Goal: Check status: Check status

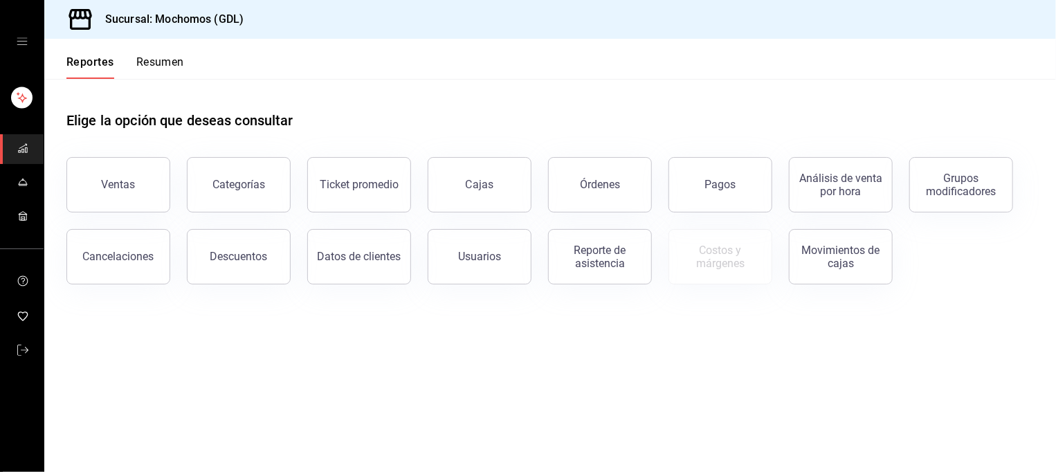
click at [153, 62] on button "Resumen" at bounding box center [160, 67] width 48 height 24
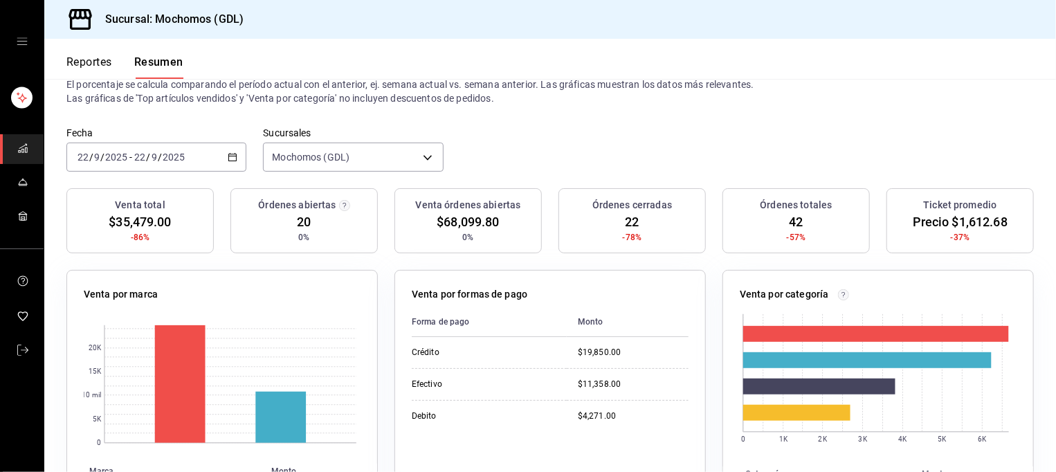
scroll to position [50, 0]
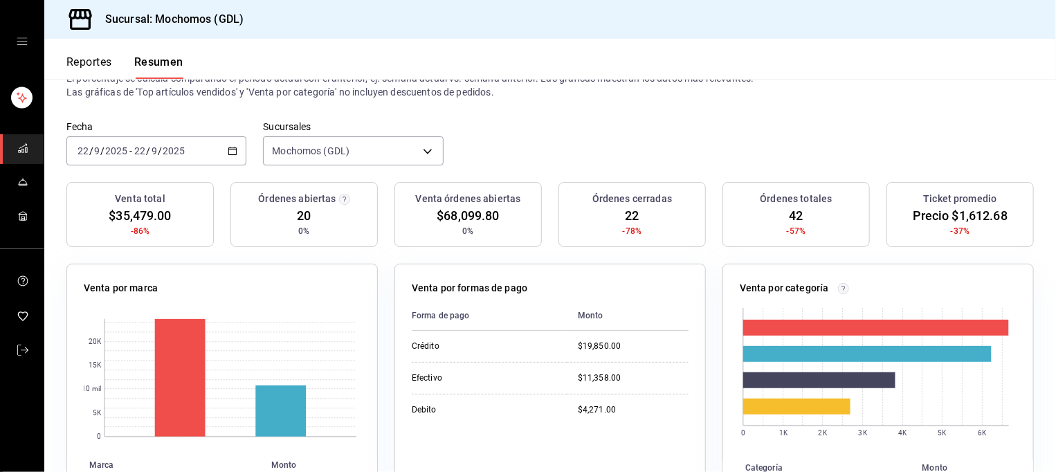
click at [104, 65] on font "Reportes" at bounding box center [89, 62] width 46 height 14
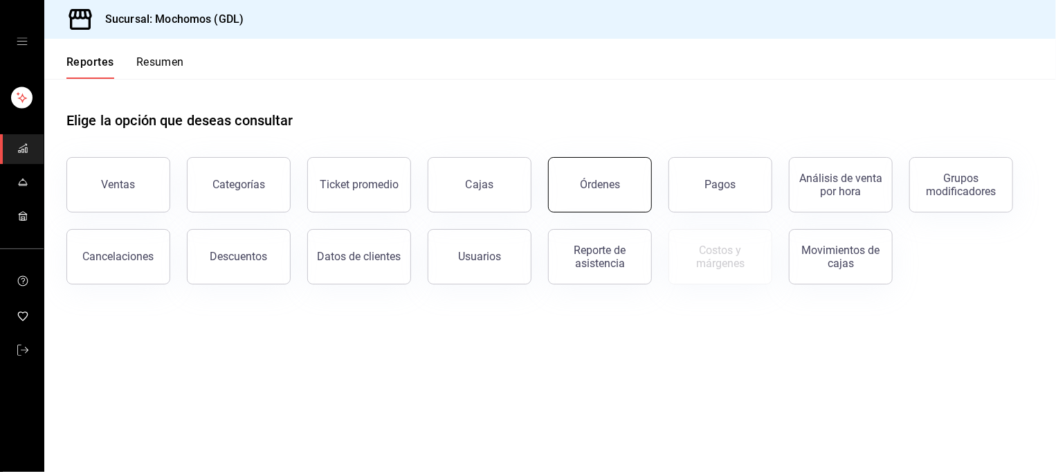
click at [571, 197] on button "Órdenes" at bounding box center [600, 184] width 104 height 55
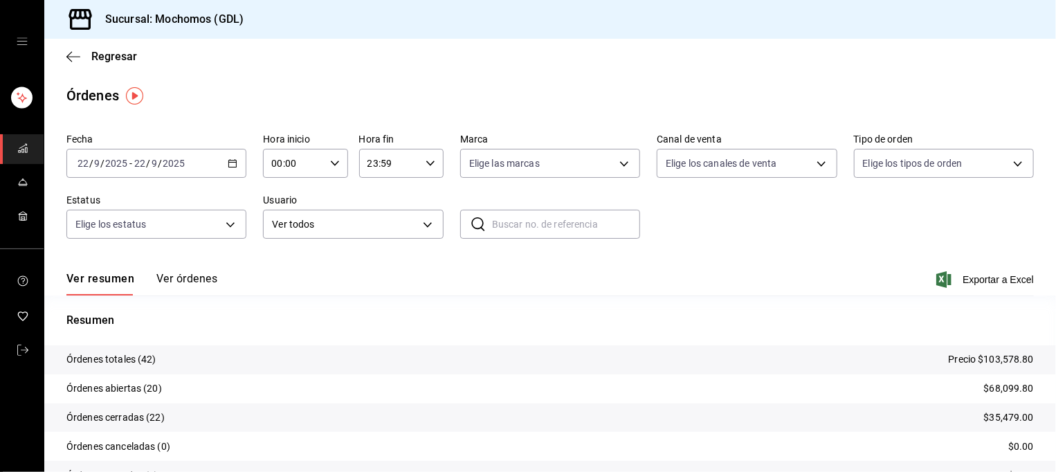
click at [228, 165] on icon "button" at bounding box center [233, 163] width 10 height 10
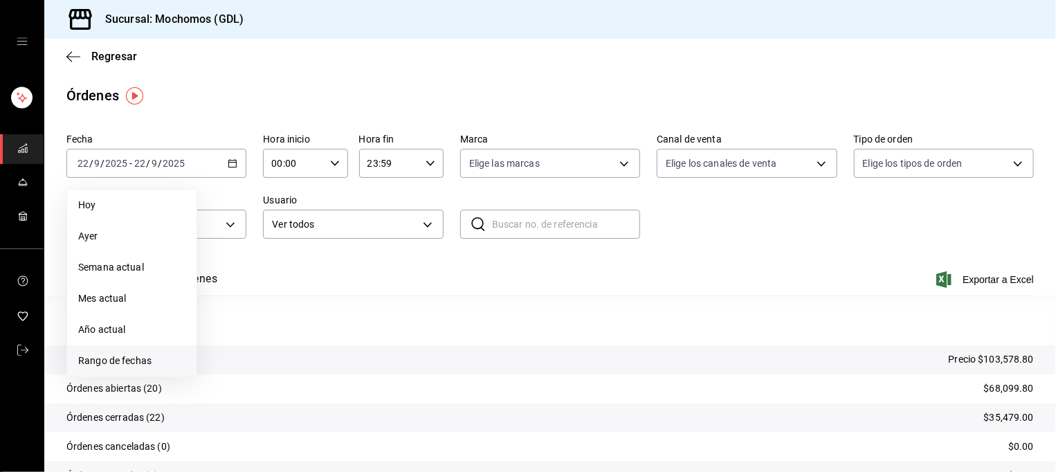
click at [109, 362] on span "Rango de fechas" at bounding box center [131, 360] width 107 height 15
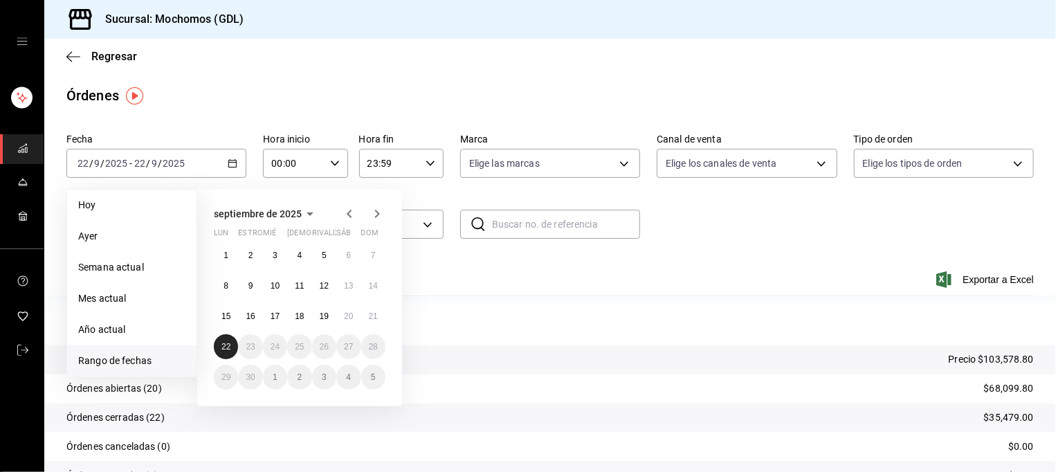
click at [232, 350] on button "22" at bounding box center [226, 346] width 24 height 25
click at [109, 203] on span "Hoy" at bounding box center [131, 205] width 107 height 15
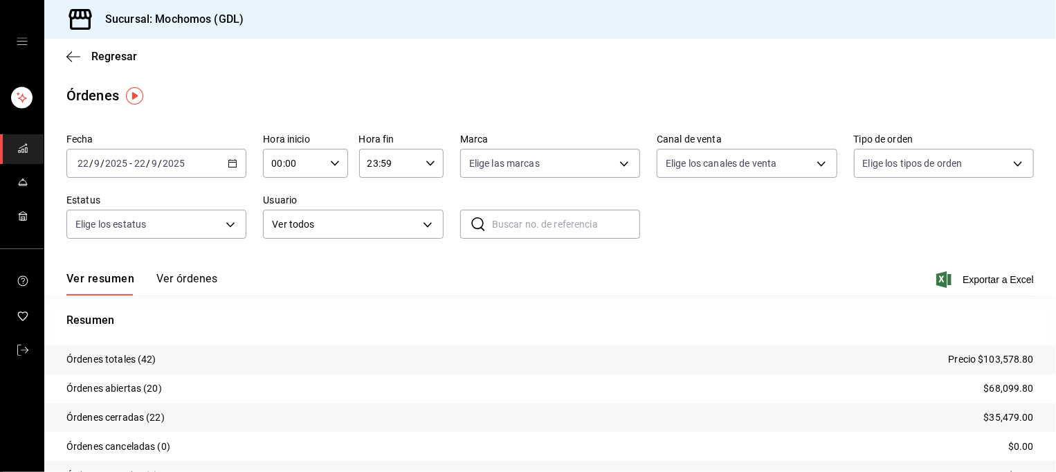
click at [316, 167] on input "00:00" at bounding box center [293, 163] width 61 height 28
click at [284, 266] on span "05" at bounding box center [281, 262] width 19 height 11
type input "05:00"
click at [426, 163] on div at bounding box center [528, 236] width 1056 height 472
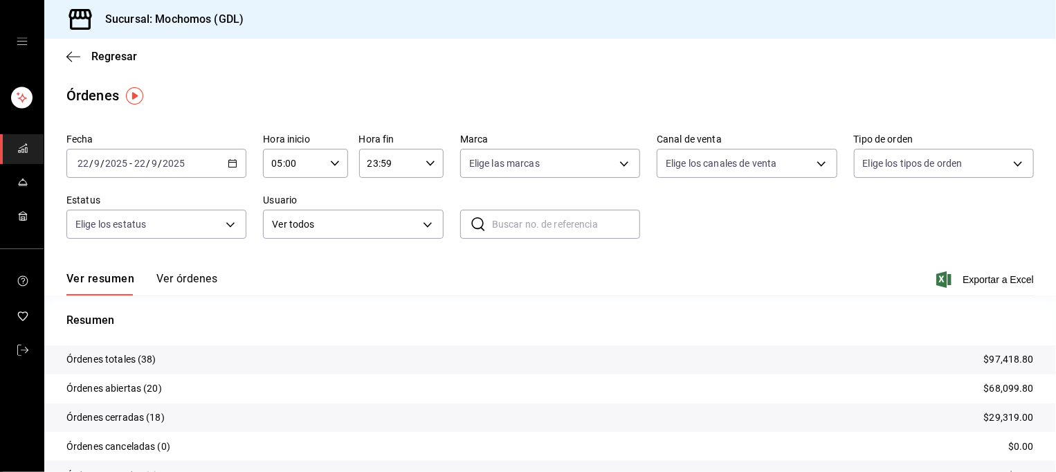
click at [426, 163] on \(Stroke\) "button" at bounding box center [430, 162] width 8 height 5
click at [379, 202] on span "05" at bounding box center [375, 198] width 19 height 11
type input "05:59"
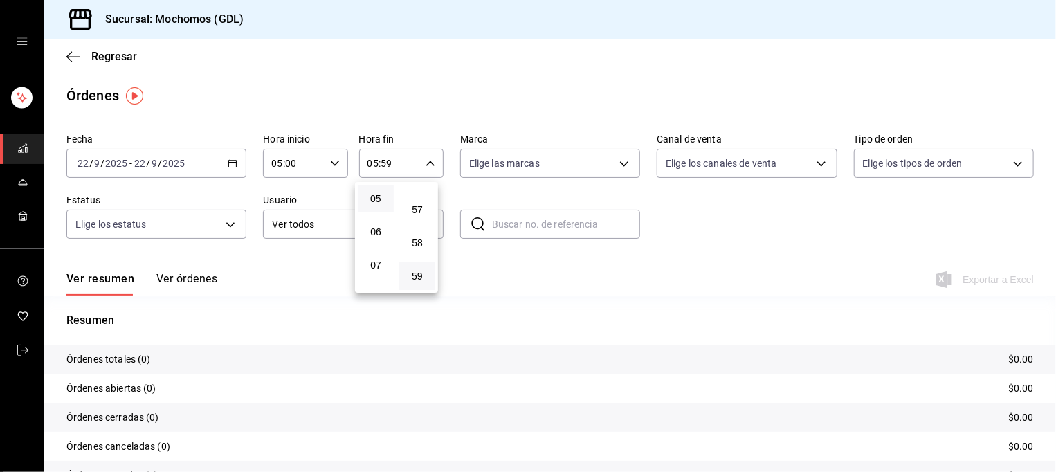
click at [516, 293] on div at bounding box center [528, 236] width 1056 height 472
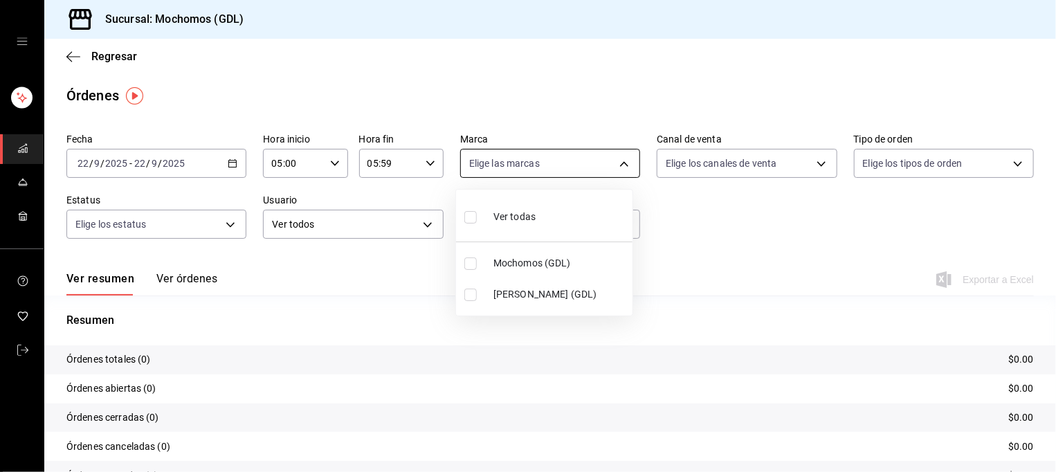
click at [605, 163] on body "Sucursal: Mochomos (GDL) Regresar Órdenes Fecha 2025-09-22 22 / 9 / 2025 - 2025…" at bounding box center [528, 236] width 1056 height 472
click at [540, 270] on li "Mochomos (GDL)" at bounding box center [544, 263] width 176 height 31
type input "36c25d4a-7cb0-456c-a434-e981d54830bc"
checkbox input "true"
click at [704, 206] on div at bounding box center [528, 236] width 1056 height 472
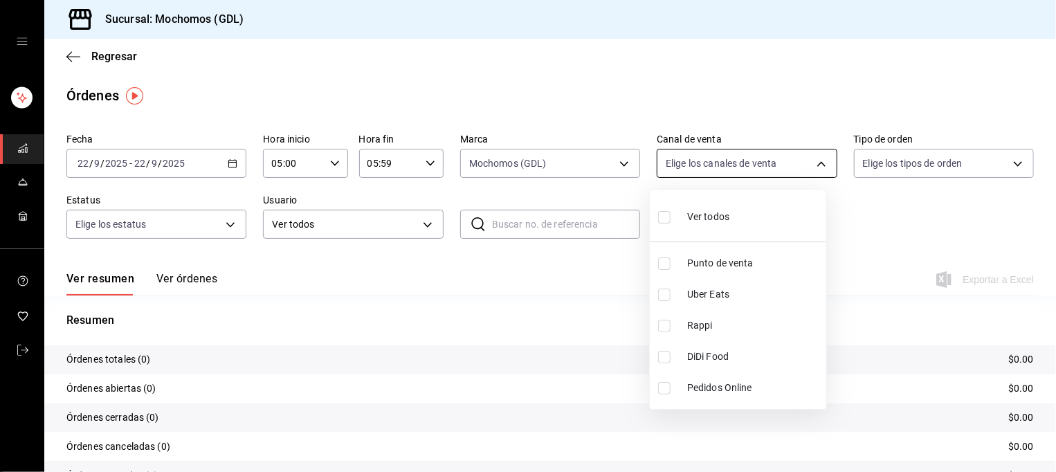
click at [782, 166] on body "Sucursal: Mochomos (GDL) Regresar Órdenes Fecha 2025-09-22 22 / 9 / 2025 - 2025…" at bounding box center [528, 236] width 1056 height 472
click at [765, 219] on li "Ver todos" at bounding box center [738, 215] width 176 height 41
type input "PARROT,UBER_EATS,RAPPI,DIDI_FOOD,ONLINE"
checkbox input "true"
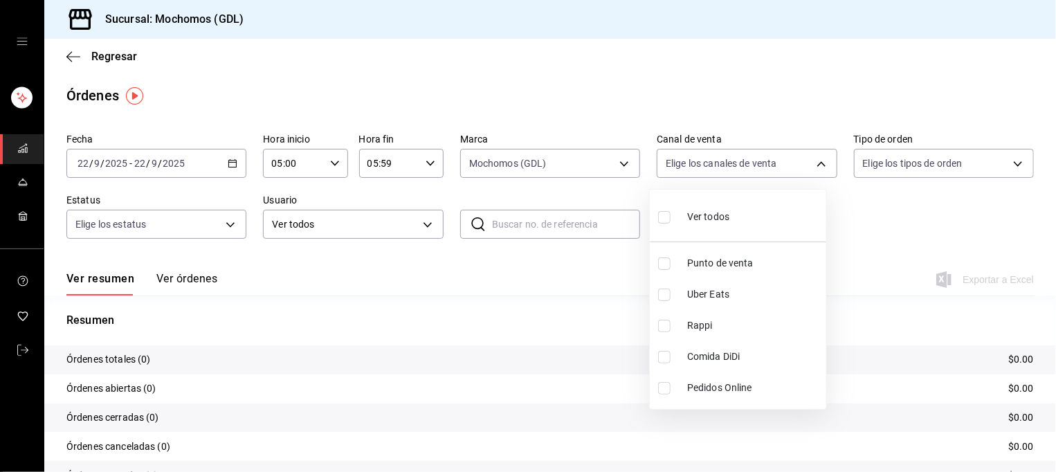
checkbox input "true"
click at [896, 169] on div at bounding box center [528, 236] width 1056 height 472
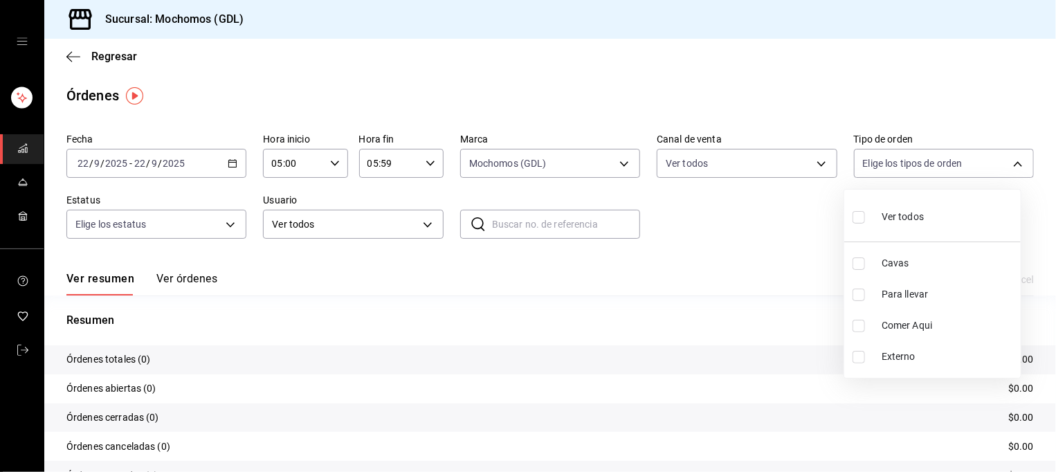
click at [896, 169] on body "Sucursal: Mochomos (GDL) Regresar Órdenes Fecha 2025-09-22 22 / 9 / 2025 - 2025…" at bounding box center [528, 236] width 1056 height 472
click at [888, 230] on li "Ver todos" at bounding box center [932, 215] width 176 height 41
type input "c3d0baef-30c0-4718-9d76-caab43e27316,13c4cc4a-99d2-42c0-ba96-c3de8c08c13d,7b791…"
checkbox input "true"
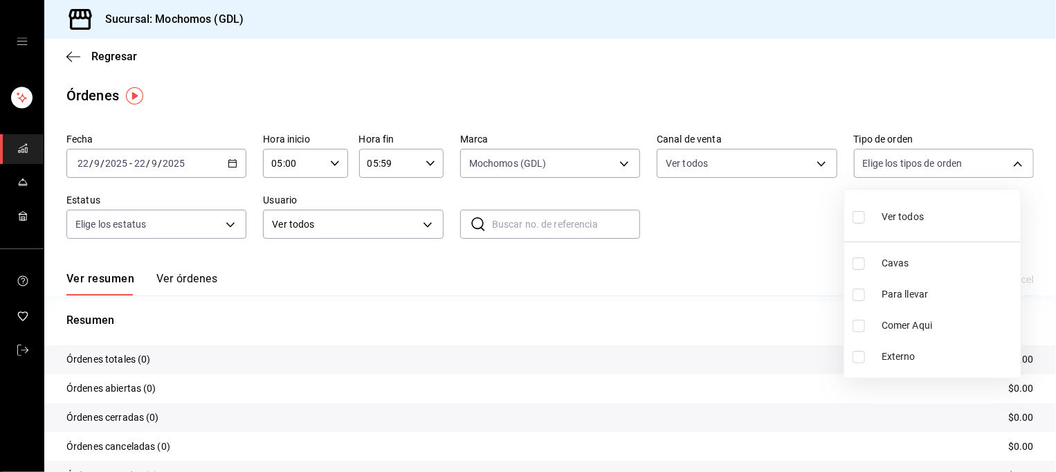
checkbox input "true"
click at [641, 331] on div at bounding box center [528, 236] width 1056 height 472
click at [204, 230] on body "Sucursal: Mochomos (GDL) Regresar Órdenes Fecha 2025-09-22 22 / 9 / 2025 - 2025…" at bounding box center [528, 236] width 1056 height 472
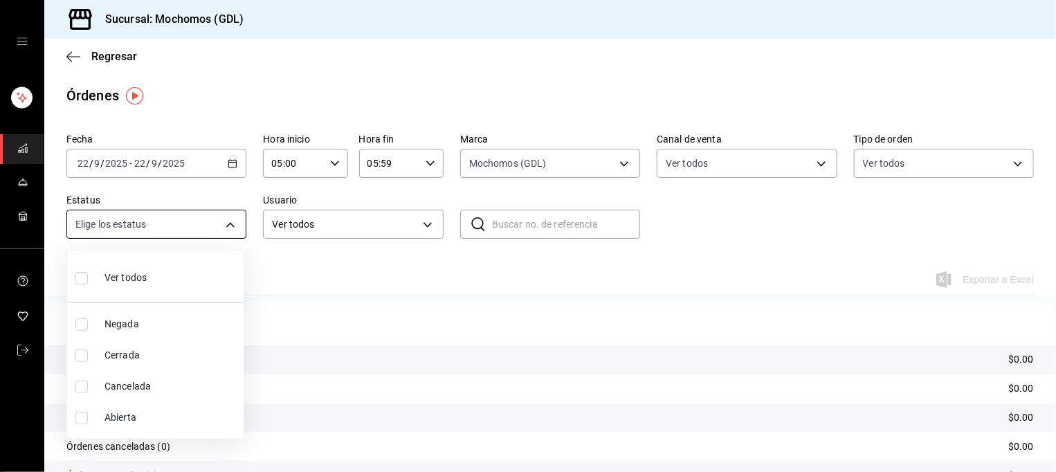
click at [204, 230] on div at bounding box center [528, 236] width 1056 height 472
click at [204, 230] on body "Sucursal: Mochomos (GDL) Regresar Órdenes Fecha 2025-09-22 22 / 9 / 2025 - 2025…" at bounding box center [528, 236] width 1056 height 472
click at [184, 286] on li "Ver todos" at bounding box center [155, 276] width 176 height 41
type input "DENIED,FINISHED,CANCELED,OPEN"
checkbox input "true"
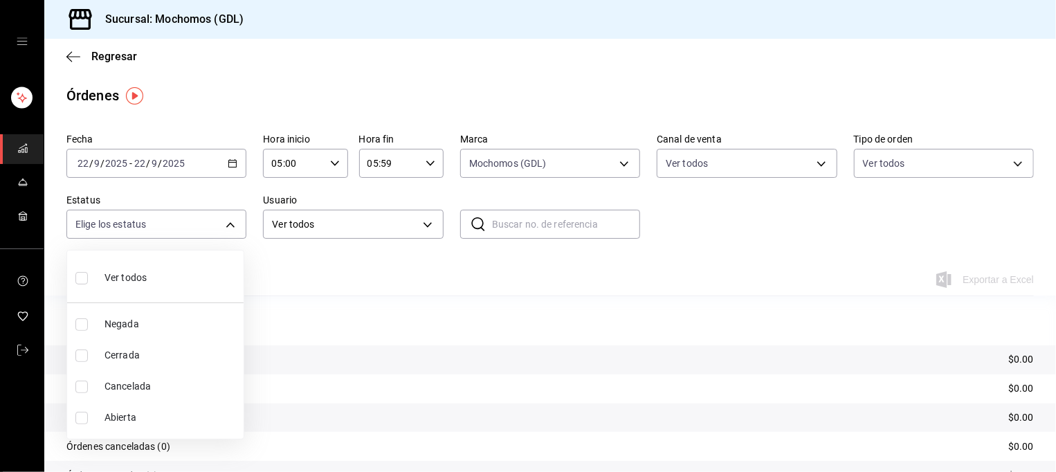
checkbox input "true"
click at [395, 281] on div at bounding box center [528, 236] width 1056 height 472
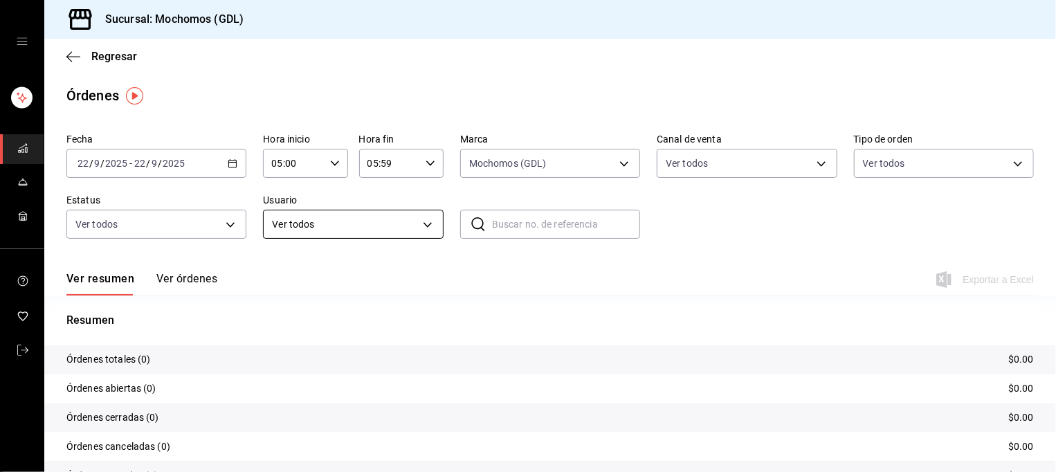
click at [416, 221] on body "Sucursal: Mochomos (GDL) Regresar Órdenes Fecha 2025-09-22 22 / 9 / 2025 - 2025…" at bounding box center [528, 236] width 1056 height 472
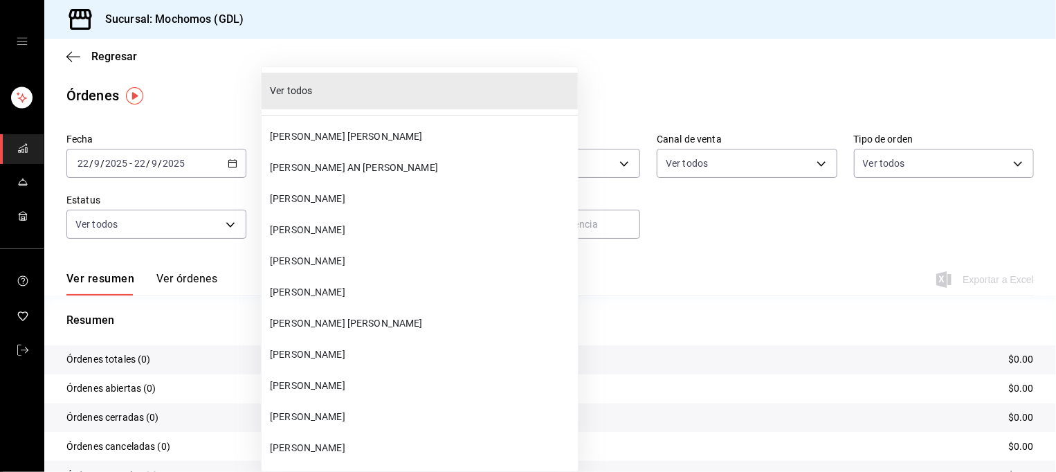
click at [455, 100] on li "Ver todos" at bounding box center [419, 91] width 316 height 37
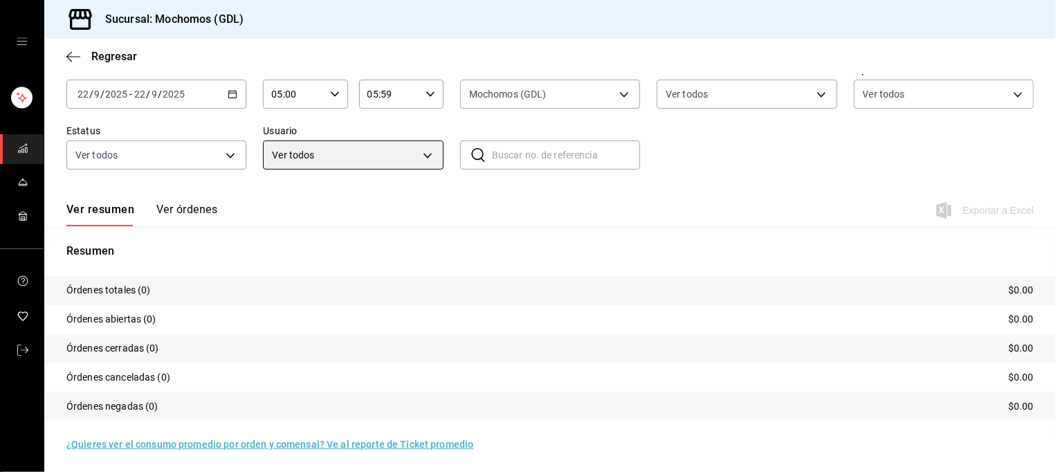
scroll to position [72, 0]
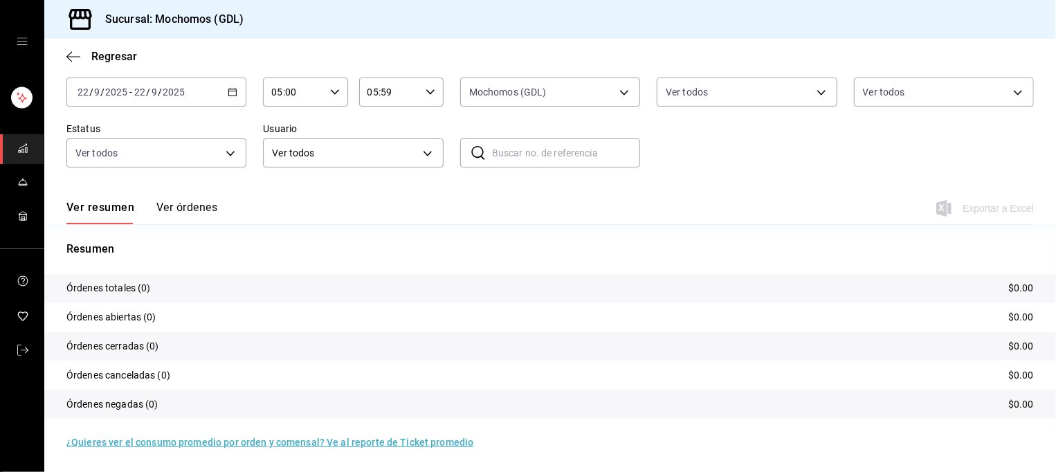
click at [388, 88] on input "05:59" at bounding box center [389, 92] width 61 height 28
click at [374, 208] on span "23" at bounding box center [375, 204] width 19 height 11
type input "23:59"
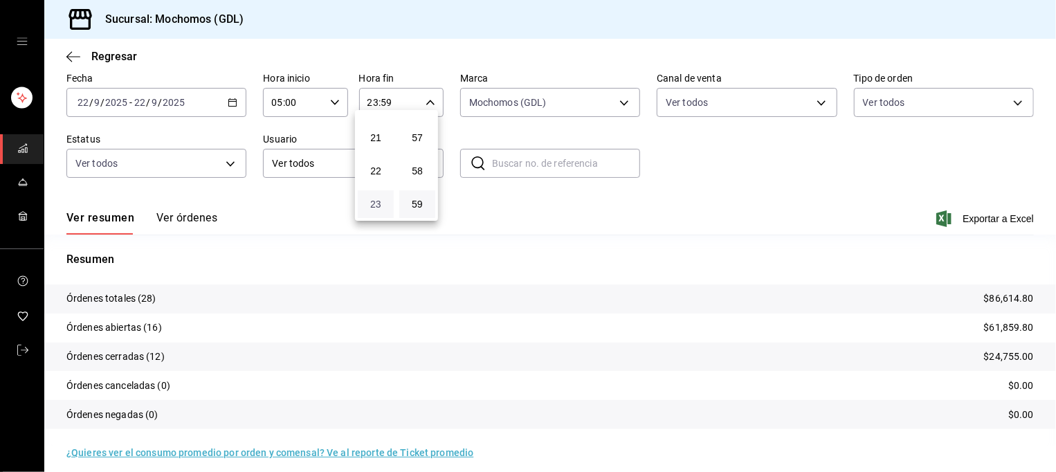
scroll to position [72, 0]
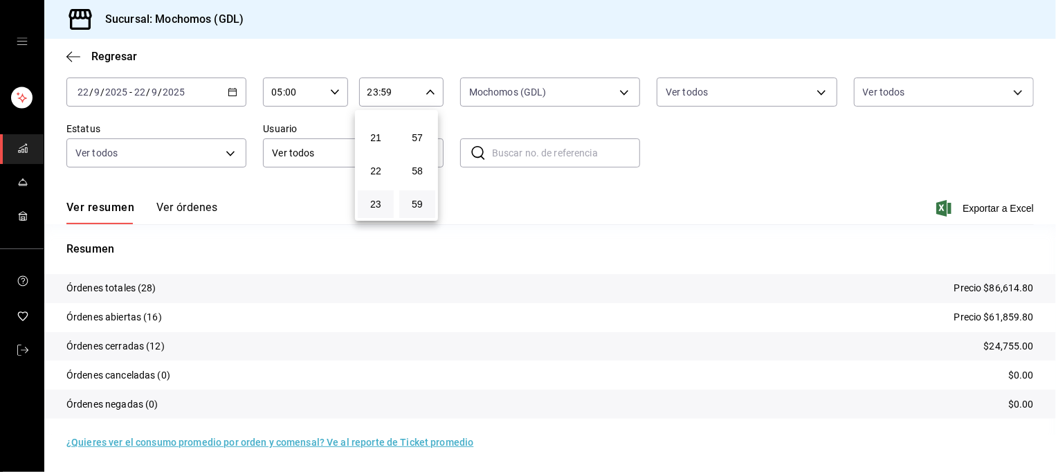
click at [497, 199] on div at bounding box center [528, 236] width 1056 height 472
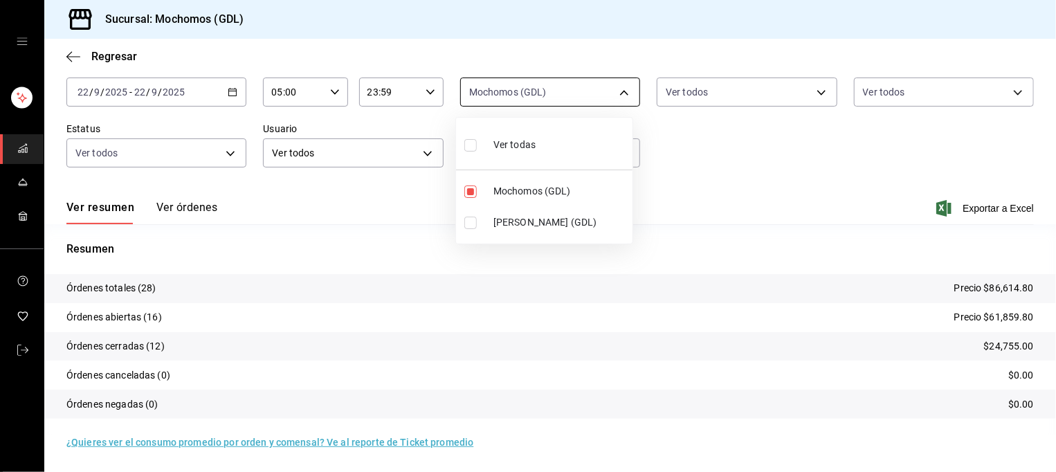
click at [580, 86] on body "Sucursal: Mochomos (GDL) Regresar Órdenes Fecha 2025-09-22 22 / 9 / 2025 - 2025…" at bounding box center [528, 236] width 1056 height 472
click at [718, 156] on div at bounding box center [528, 236] width 1056 height 472
